Goal: Download file/media: Obtain a digital file from the website

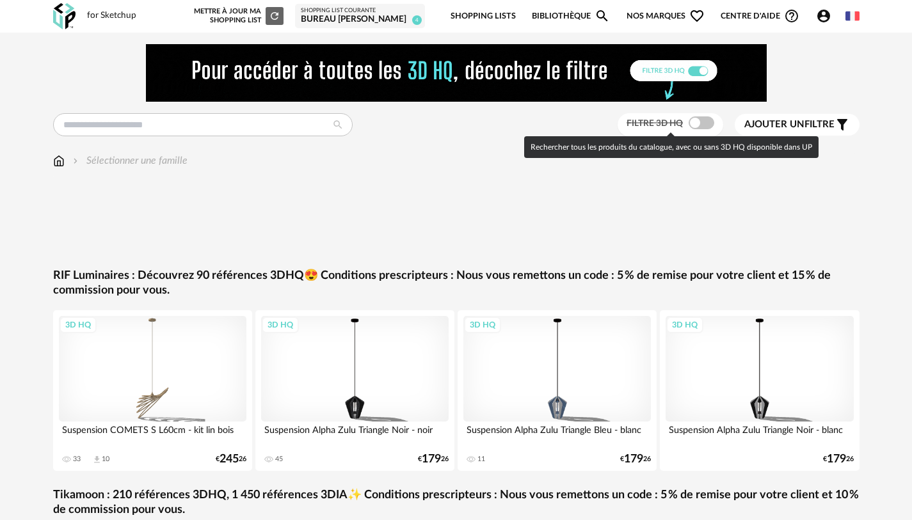
click at [704, 125] on span at bounding box center [702, 123] width 26 height 13
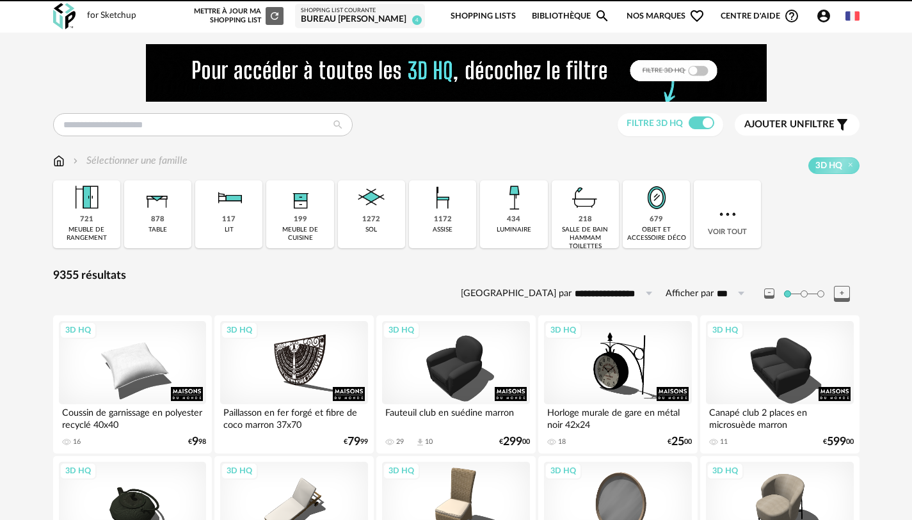
click at [65, 157] on div "Sélectionner une famille" at bounding box center [120, 161] width 134 height 15
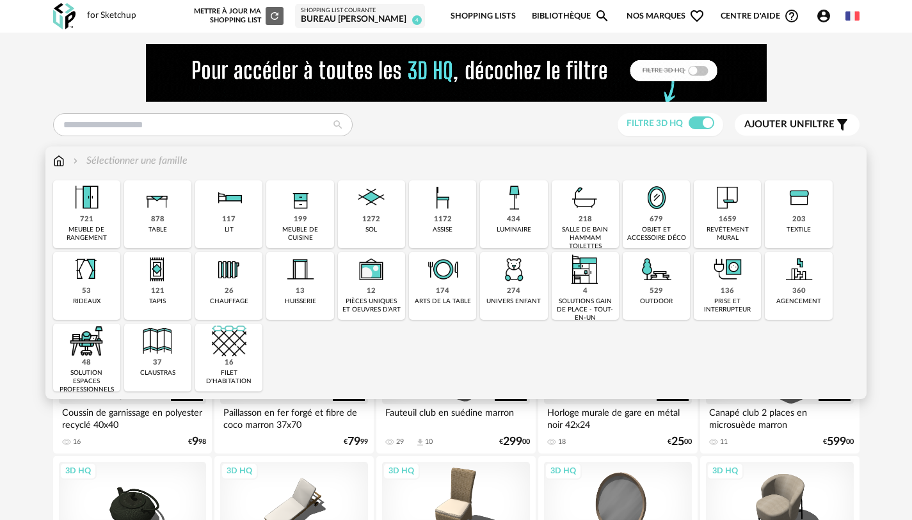
click at [740, 213] on img at bounding box center [728, 198] width 35 height 35
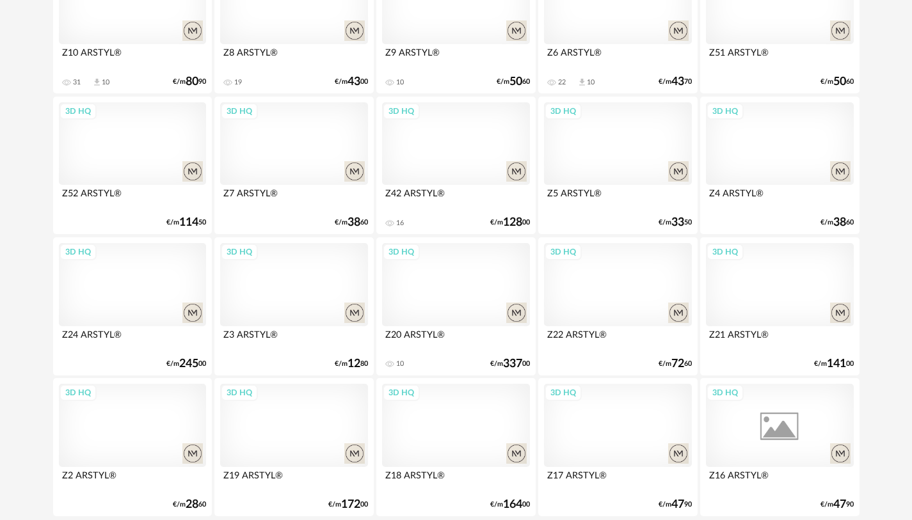
scroll to position [2629, 0]
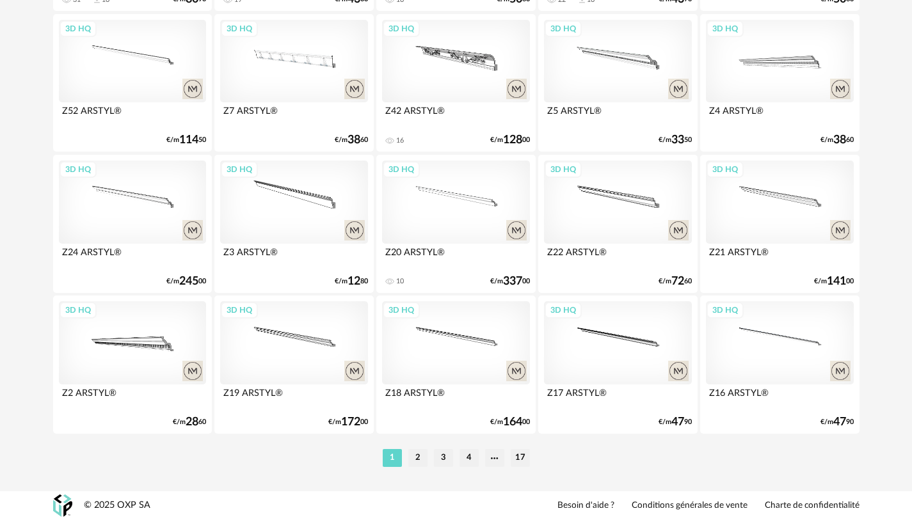
drag, startPoint x: 409, startPoint y: 459, endPoint x: 422, endPoint y: 452, distance: 14.6
click at [410, 458] on li "2" at bounding box center [417, 458] width 19 height 18
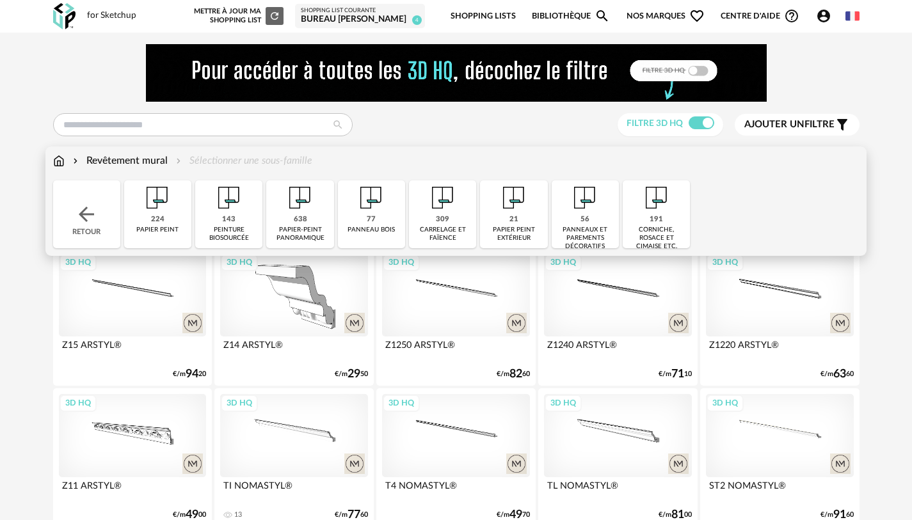
click at [310, 218] on div "638 papier-peint panoramique" at bounding box center [299, 215] width 67 height 68
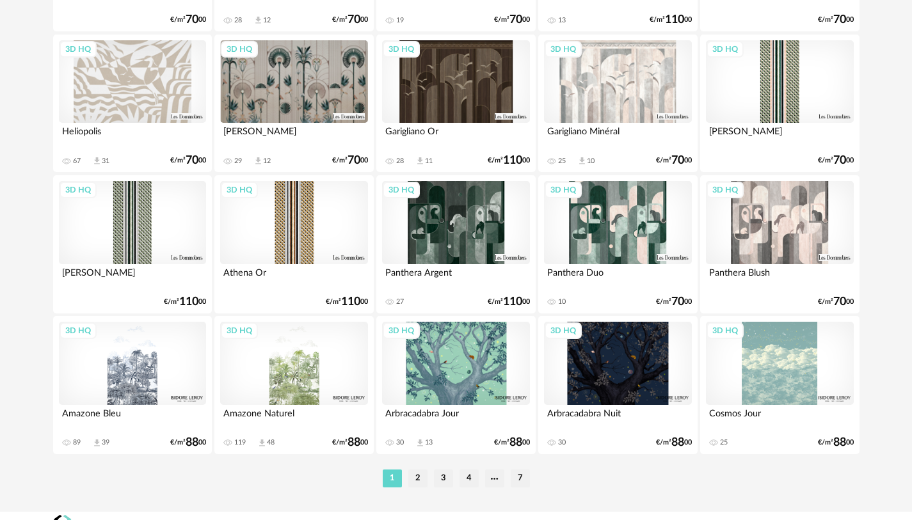
scroll to position [2629, 0]
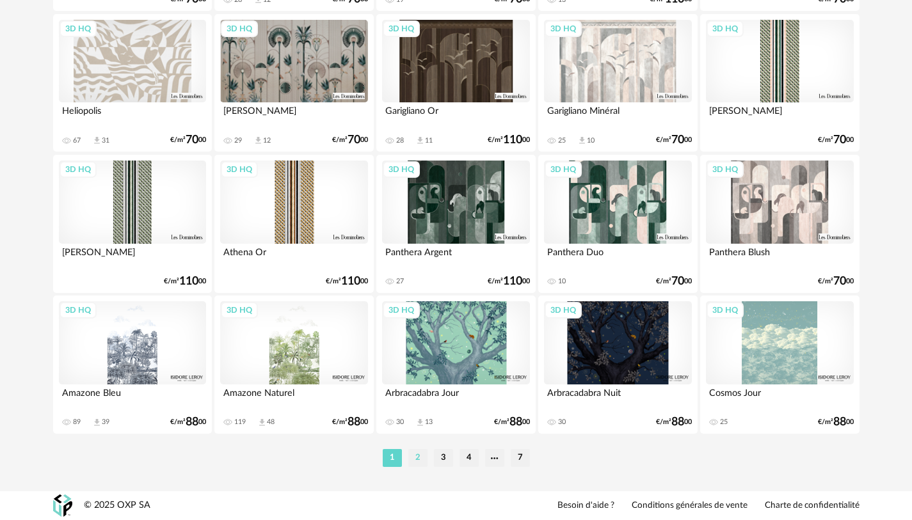
click at [420, 455] on li "2" at bounding box center [417, 458] width 19 height 18
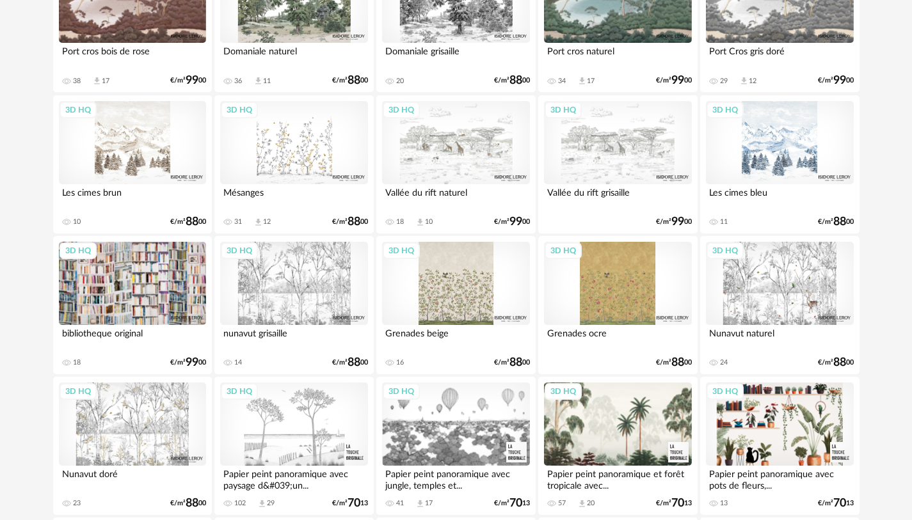
scroll to position [1216, 0]
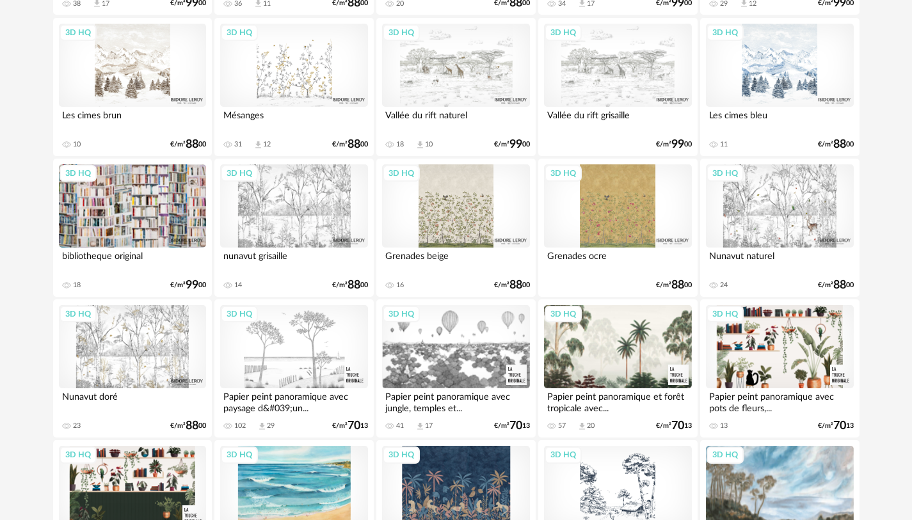
click at [307, 216] on div "3D HQ" at bounding box center [293, 206] width 147 height 83
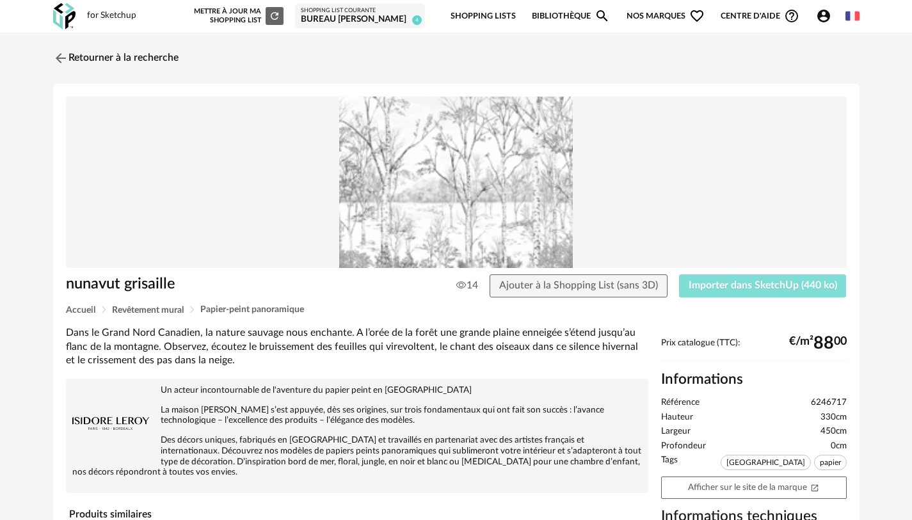
click at [764, 280] on button "Importer dans SketchUp (440 ko)" at bounding box center [763, 286] width 168 height 23
click at [112, 63] on link "Retourner à la recherche" at bounding box center [112, 58] width 125 height 28
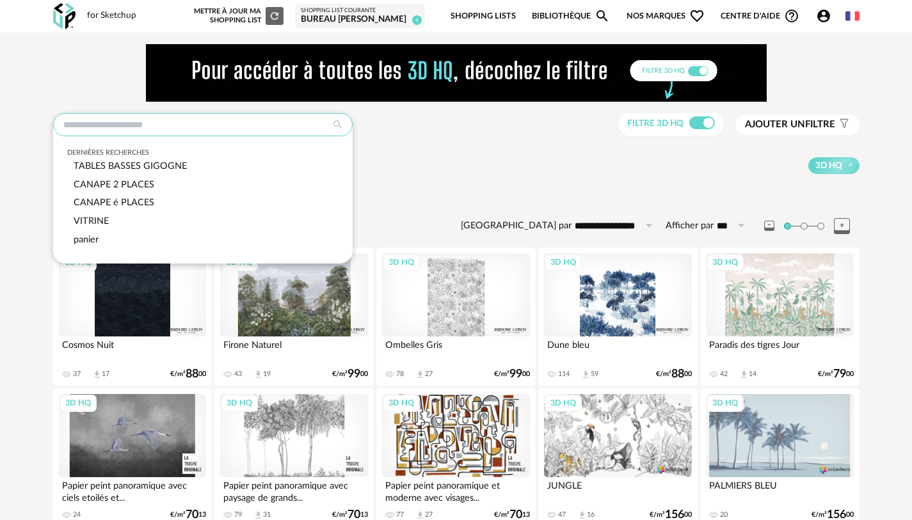
click at [152, 124] on input "text" at bounding box center [203, 124] width 300 height 23
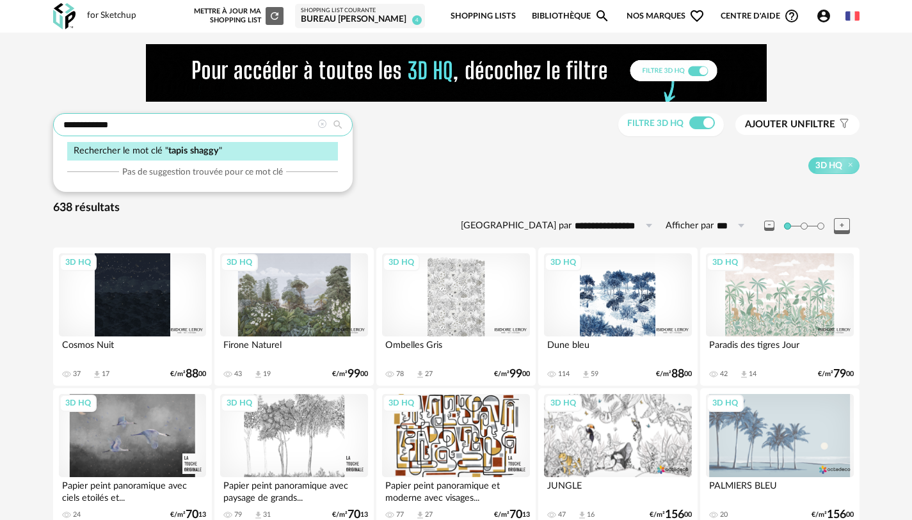
type input "**********"
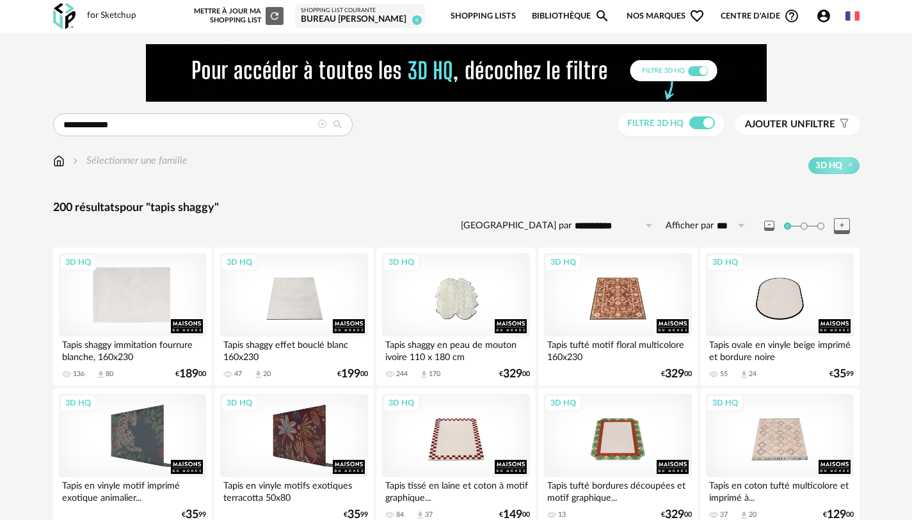
click at [143, 291] on div "3D HQ" at bounding box center [132, 295] width 147 height 83
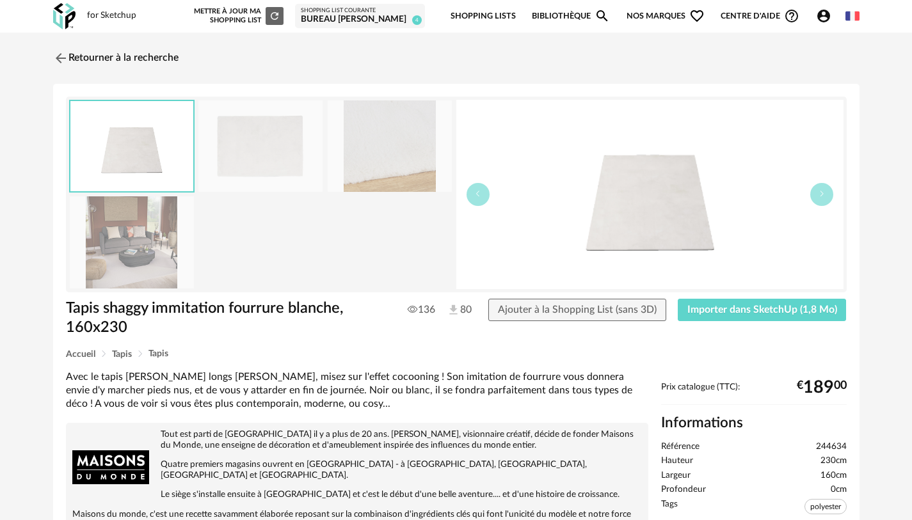
click at [620, 220] on img at bounding box center [649, 195] width 387 height 190
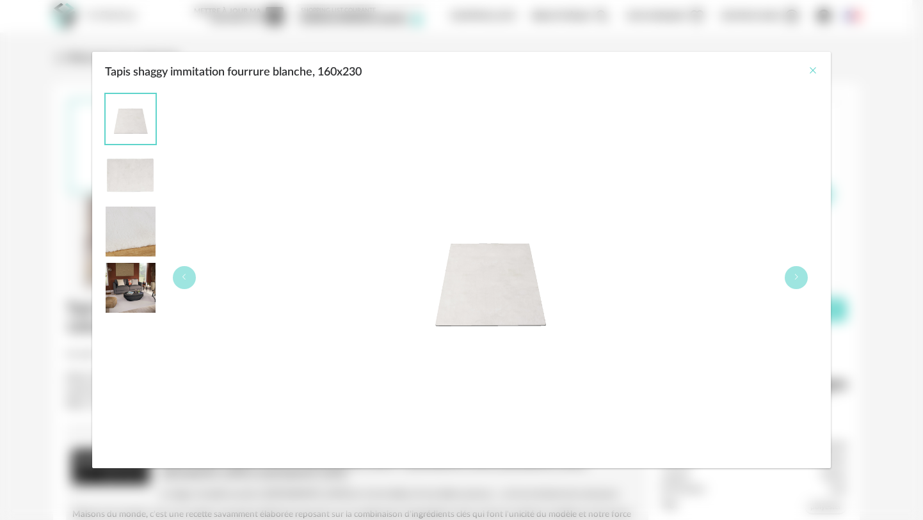
click at [815, 72] on icon "Close" at bounding box center [813, 70] width 10 height 10
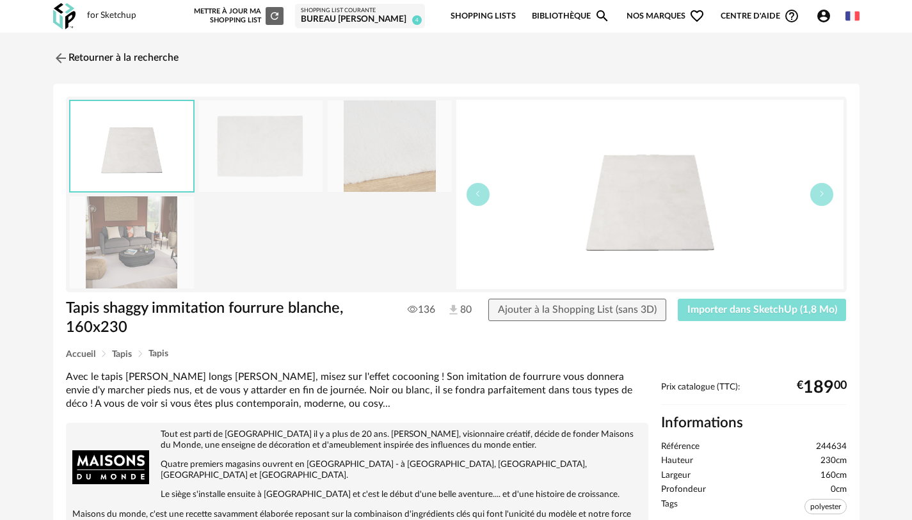
click at [798, 308] on span "Importer dans SketchUp (1,8 Mo)" at bounding box center [763, 310] width 150 height 10
click at [157, 52] on link "Retourner à la recherche" at bounding box center [112, 58] width 125 height 28
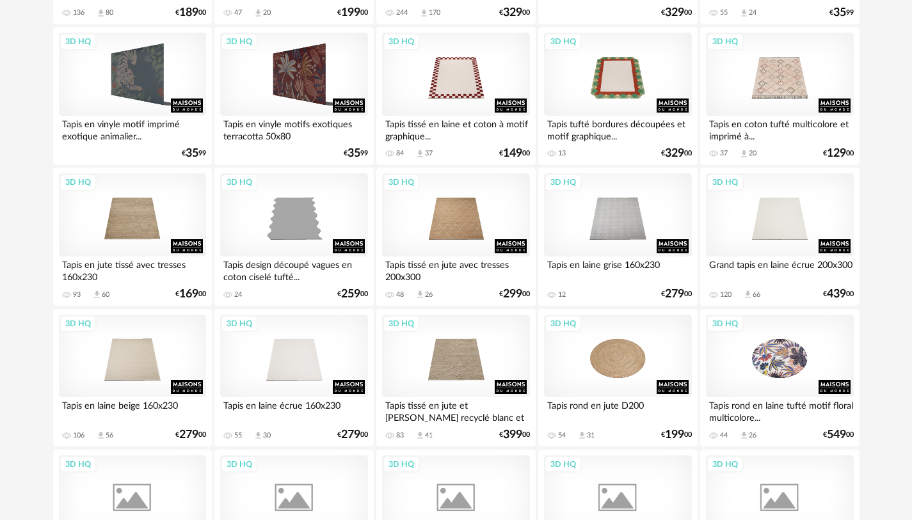
scroll to position [384, 0]
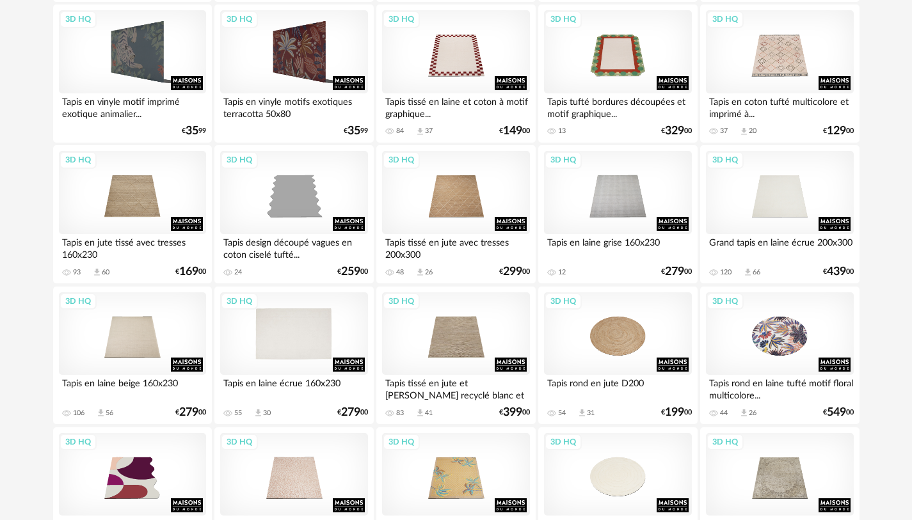
click at [293, 336] on div "3D HQ" at bounding box center [293, 334] width 147 height 83
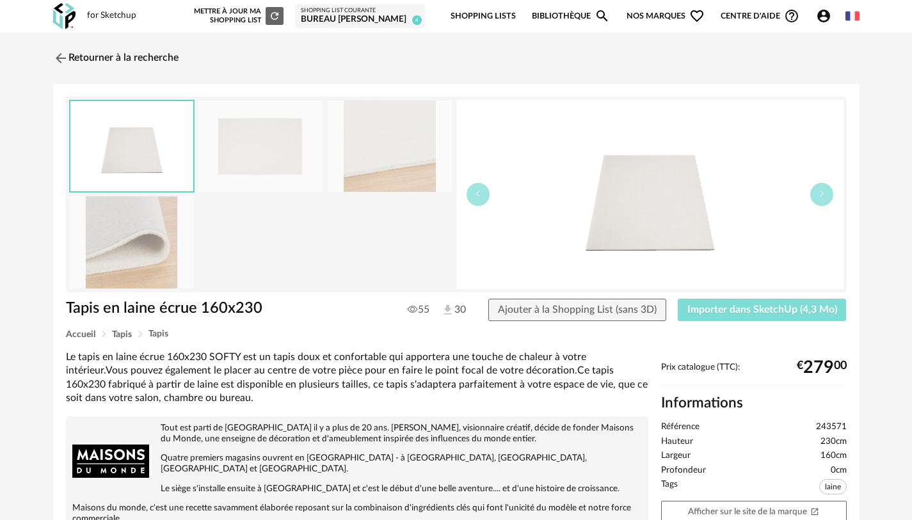
click at [770, 315] on button "Importer dans SketchUp (4,3 Mo)" at bounding box center [762, 310] width 169 height 23
click at [678, 299] on button "Importer dans SketchUp (4,3 Mo)" at bounding box center [762, 310] width 169 height 23
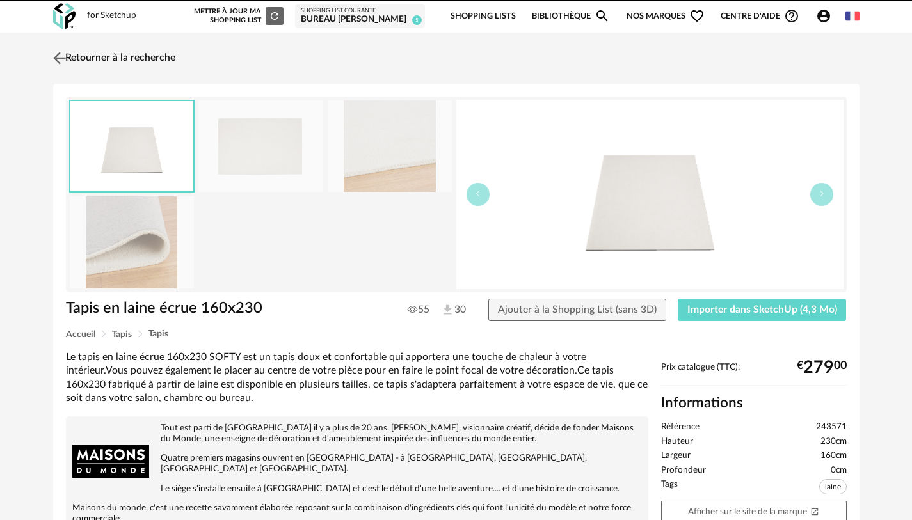
click at [98, 54] on link "Retourner à la recherche" at bounding box center [112, 58] width 125 height 28
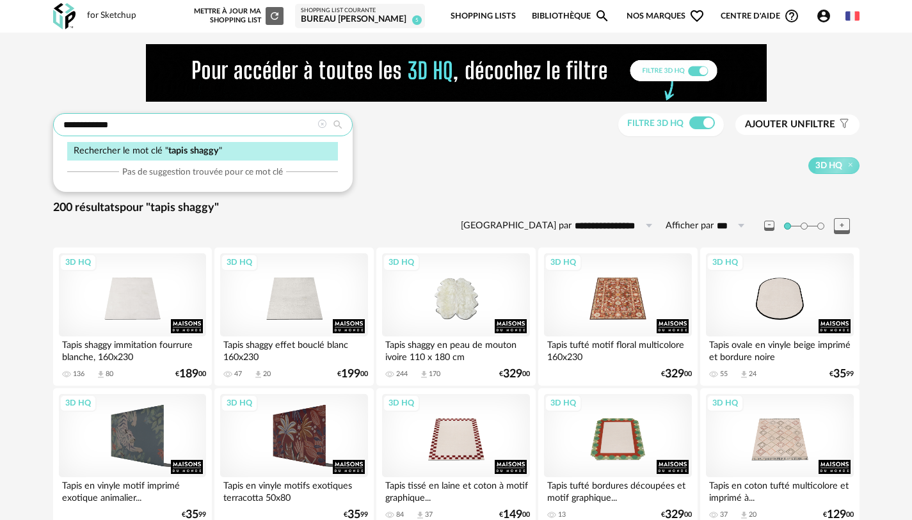
drag, startPoint x: 150, startPoint y: 120, endPoint x: 44, endPoint y: 109, distance: 106.3
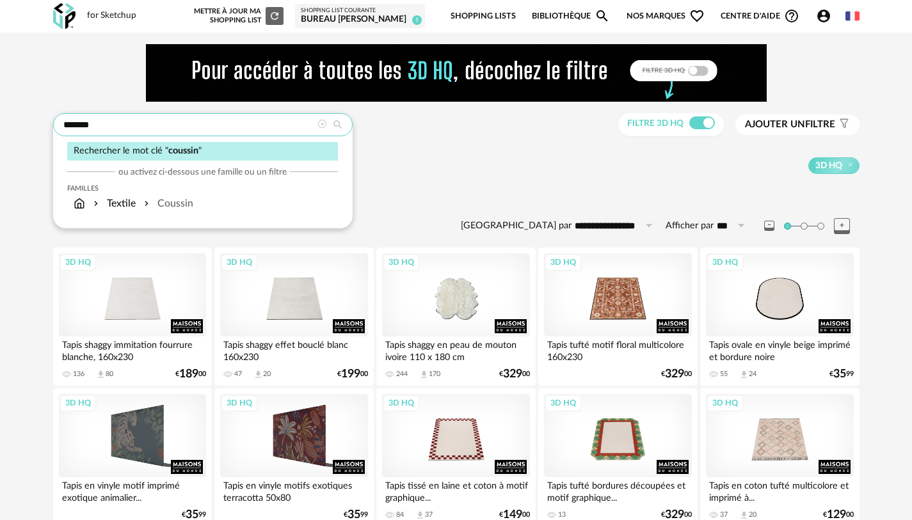
type input "*******"
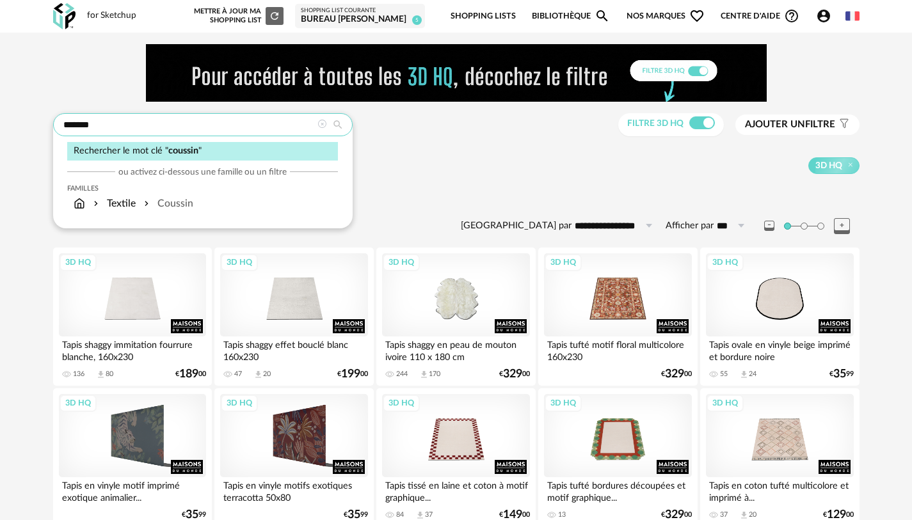
type input "**********"
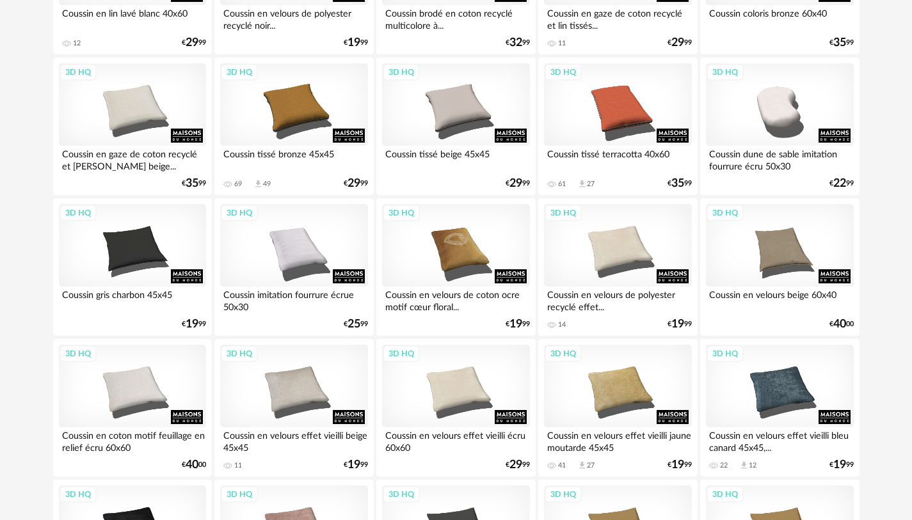
scroll to position [704, 0]
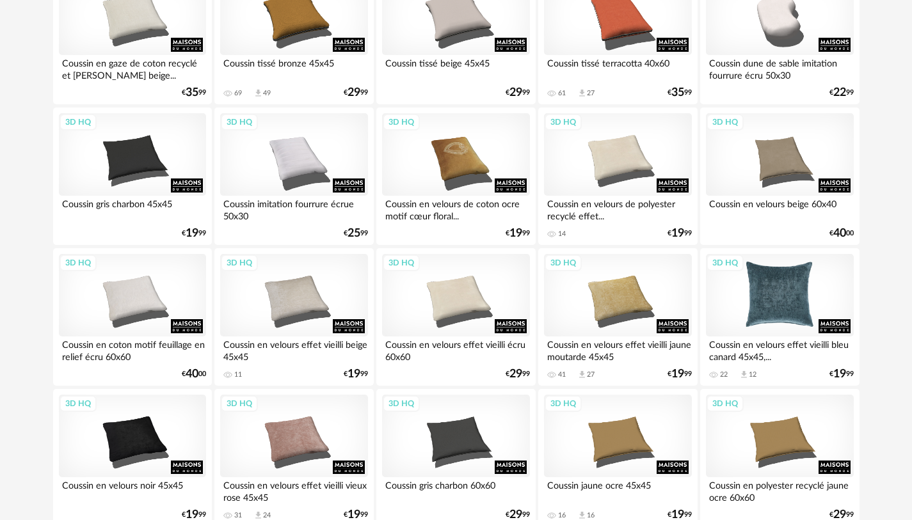
click at [788, 314] on div "3D HQ" at bounding box center [779, 295] width 147 height 83
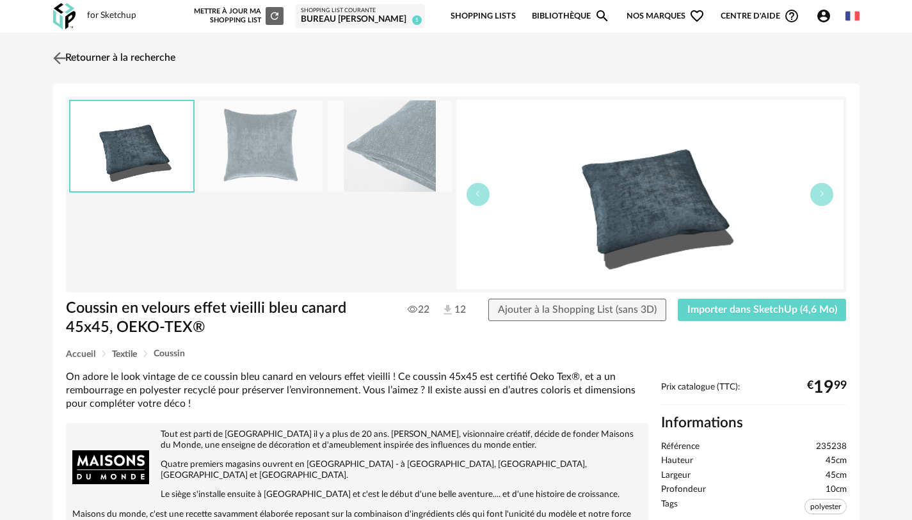
click at [61, 52] on img at bounding box center [59, 58] width 19 height 19
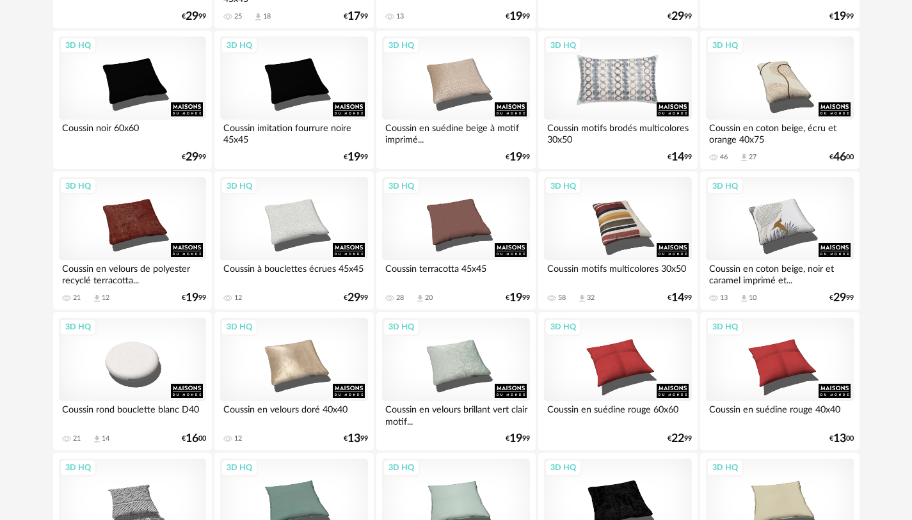
scroll to position [1601, 0]
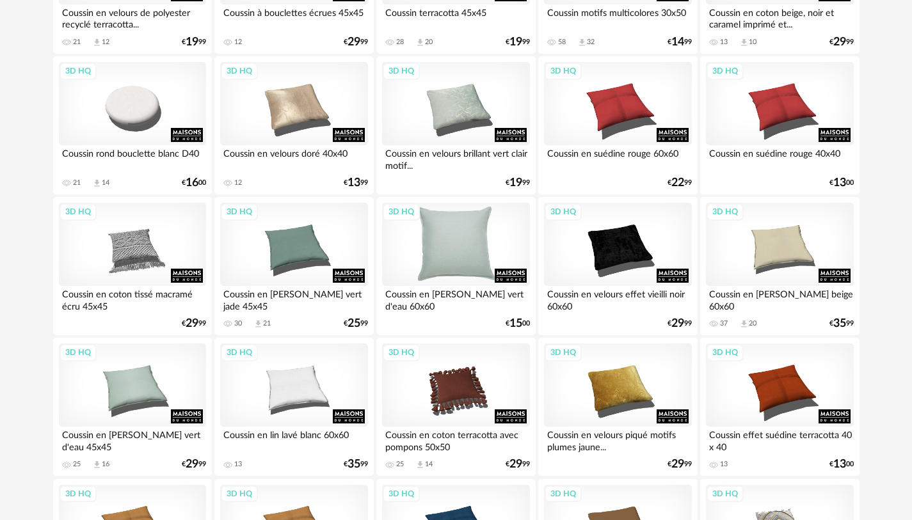
click at [467, 247] on div "3D HQ" at bounding box center [455, 244] width 147 height 83
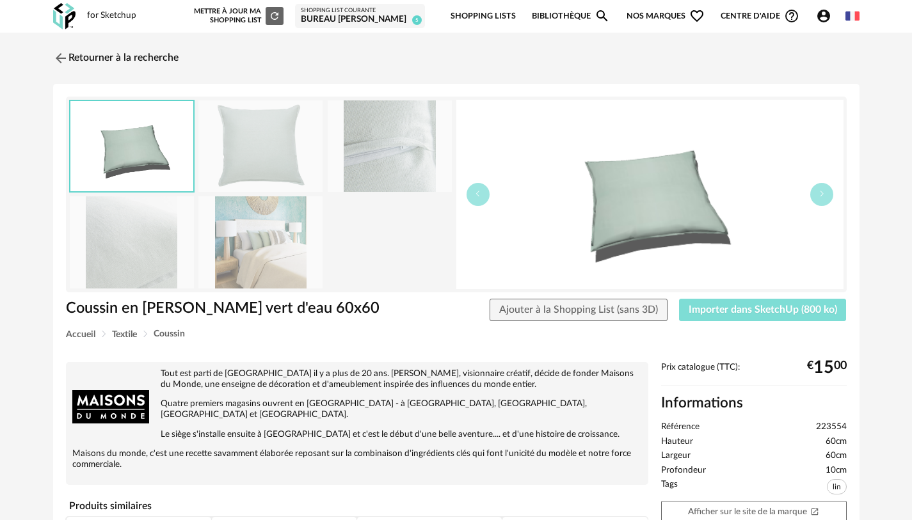
click at [708, 305] on span "Importer dans SketchUp (800 ko)" at bounding box center [763, 310] width 149 height 10
